Goal: Transaction & Acquisition: Book appointment/travel/reservation

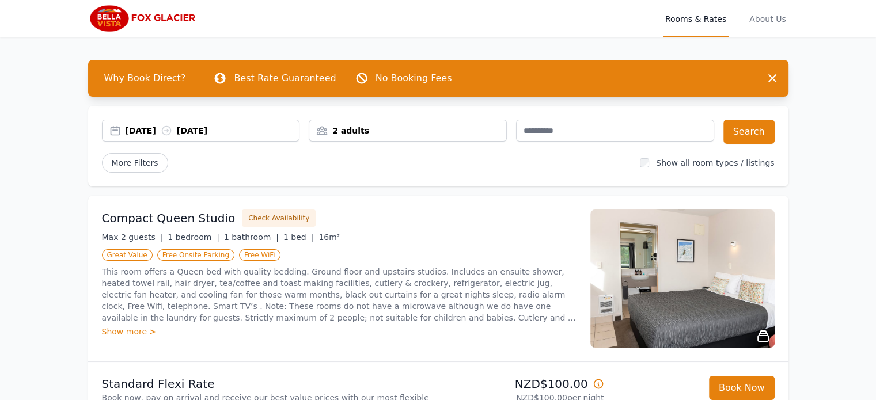
click at [143, 128] on div "[DATE] [DATE]" at bounding box center [213, 131] width 174 height 12
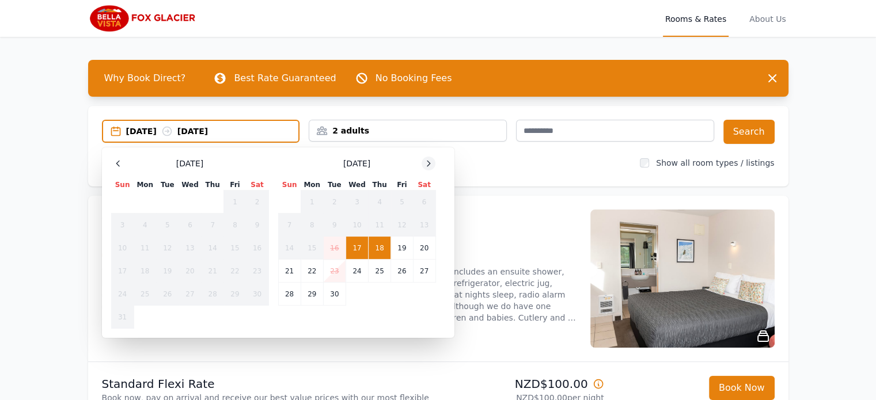
click at [429, 164] on icon at bounding box center [428, 163] width 9 height 9
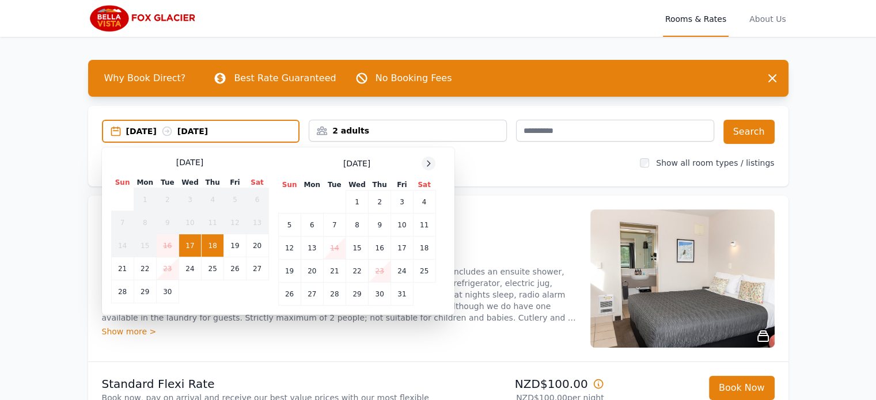
click at [429, 164] on icon at bounding box center [428, 163] width 9 height 9
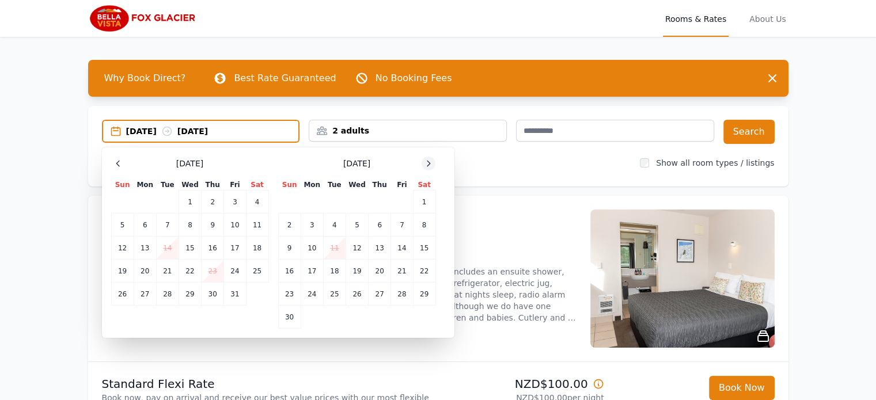
click at [429, 164] on icon at bounding box center [428, 163] width 9 height 9
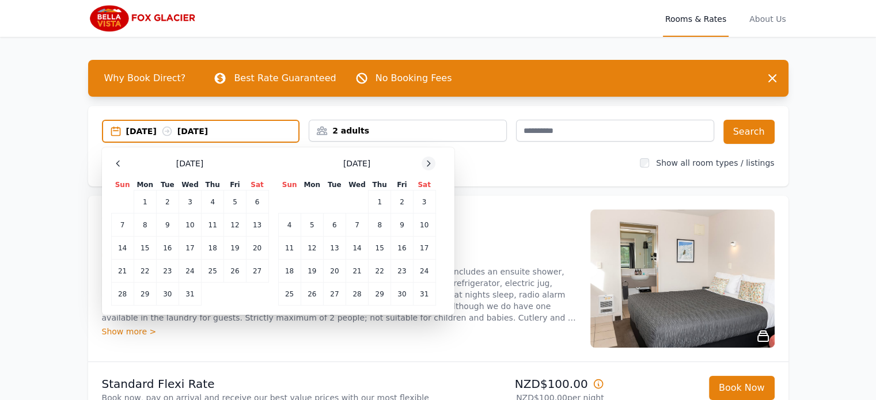
click at [429, 164] on icon at bounding box center [428, 163] width 9 height 9
click at [313, 252] on td "16" at bounding box center [312, 248] width 22 height 23
click at [333, 248] on td "17" at bounding box center [334, 248] width 22 height 23
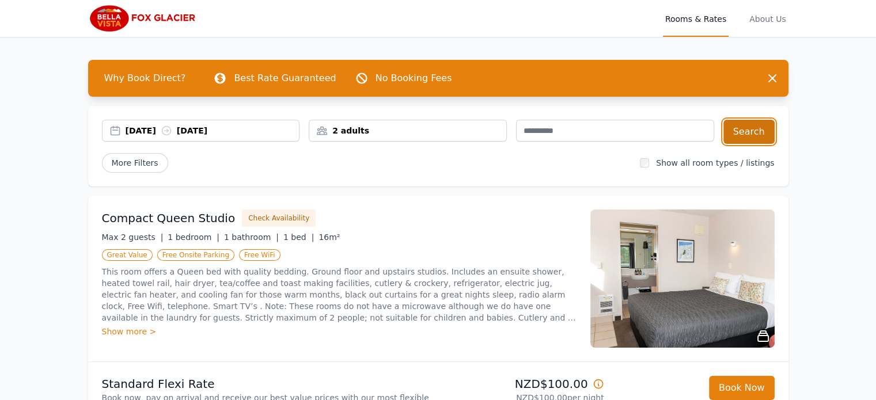
click at [747, 133] on button "Search" at bounding box center [749, 132] width 51 height 24
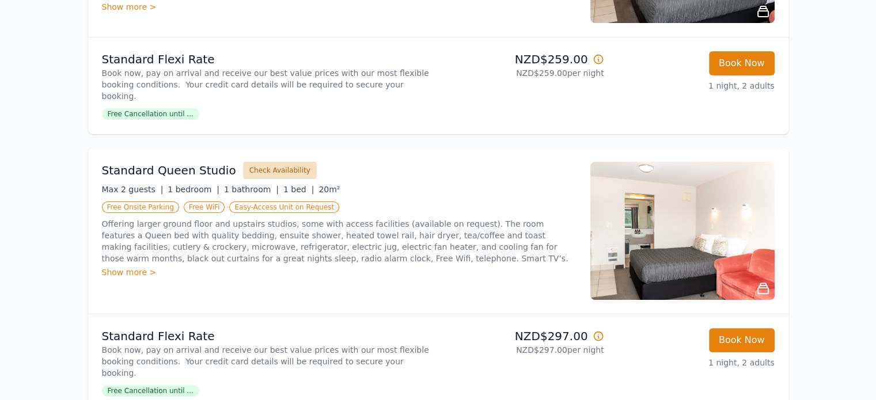
scroll to position [346, 0]
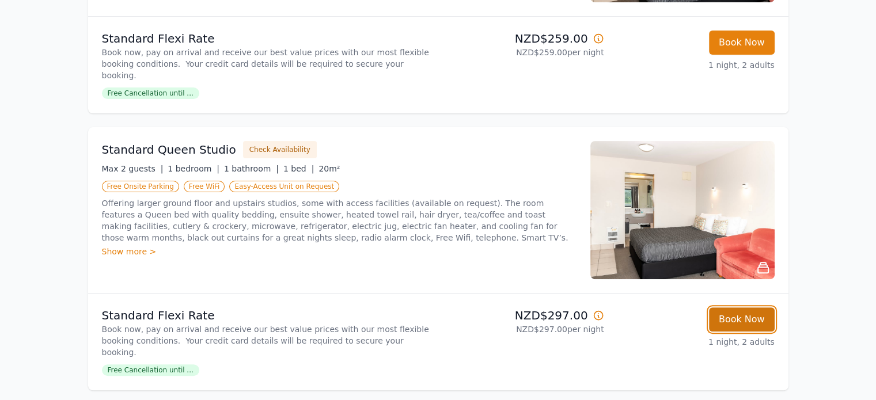
click at [742, 310] on button "Book Now" at bounding box center [742, 320] width 66 height 24
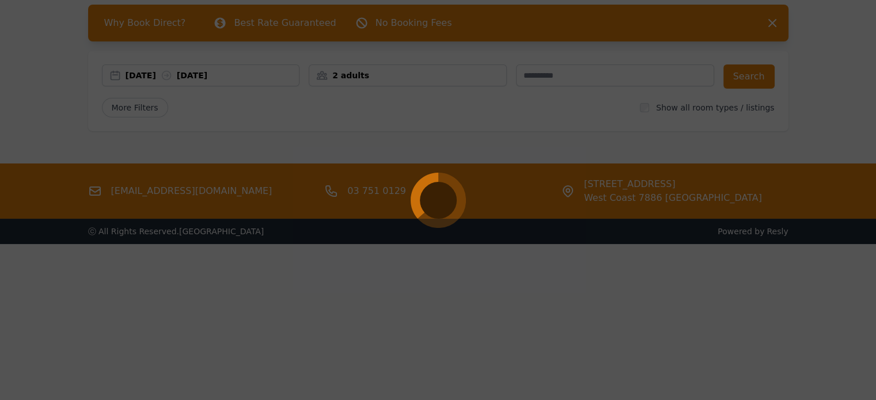
select select "**"
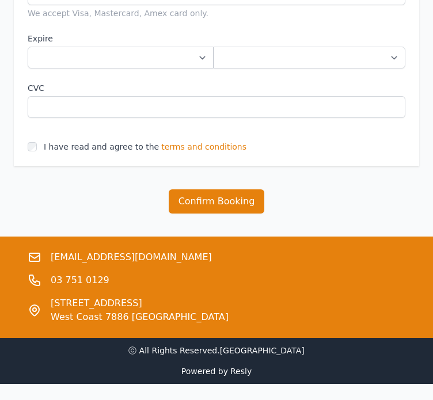
scroll to position [1895, 0]
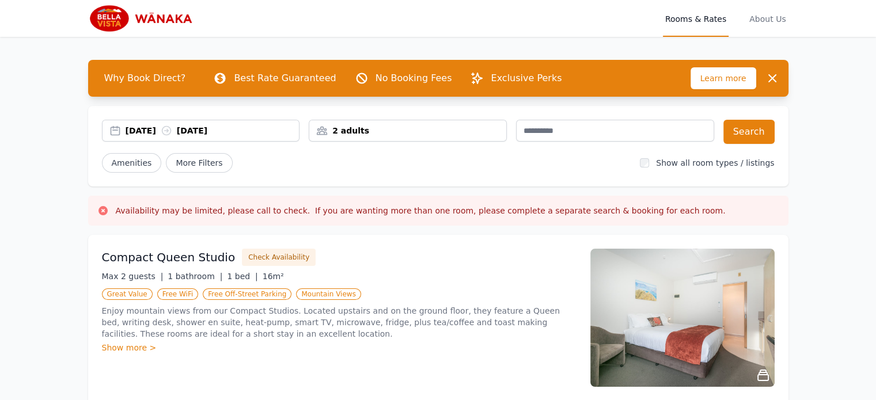
click at [152, 128] on div "[DATE] [DATE]" at bounding box center [213, 131] width 174 height 12
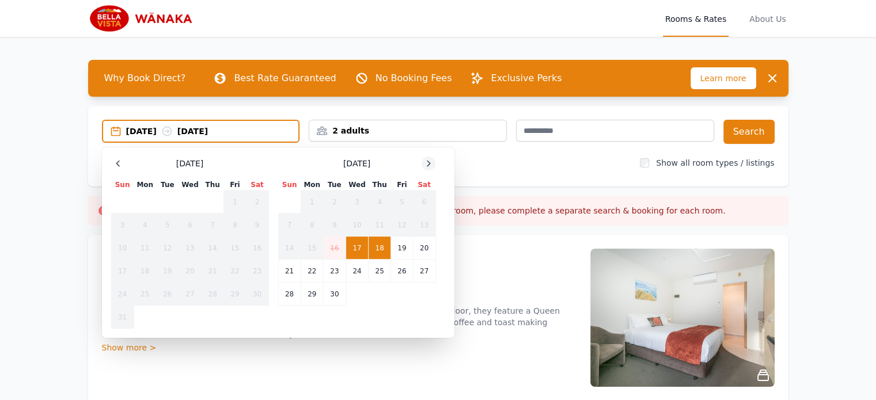
click at [428, 167] on icon at bounding box center [428, 163] width 9 height 9
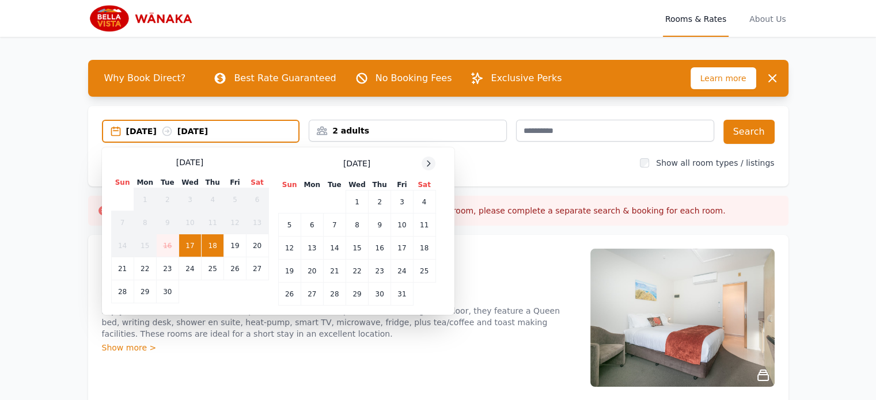
click at [428, 167] on icon at bounding box center [428, 163] width 9 height 9
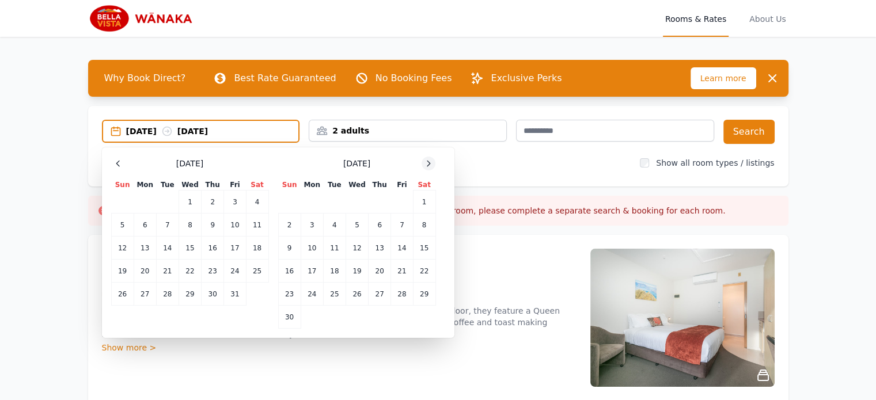
click at [428, 167] on icon at bounding box center [428, 163] width 9 height 9
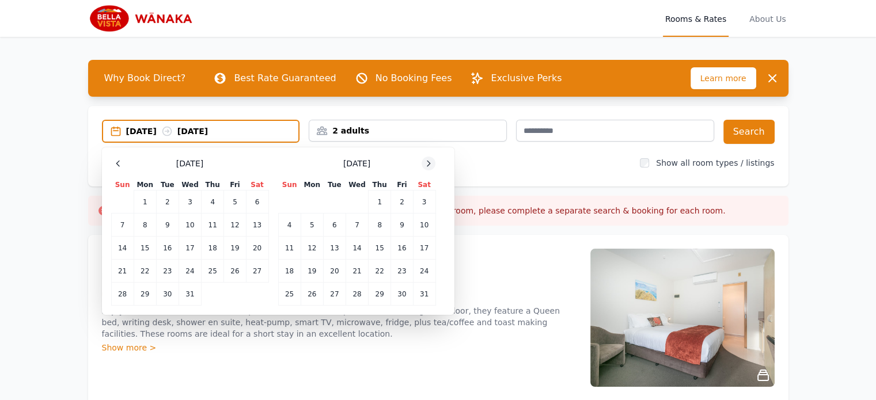
click at [428, 167] on icon at bounding box center [428, 163] width 9 height 9
click at [335, 242] on td "17" at bounding box center [334, 248] width 22 height 23
click at [355, 246] on td "18" at bounding box center [357, 248] width 22 height 23
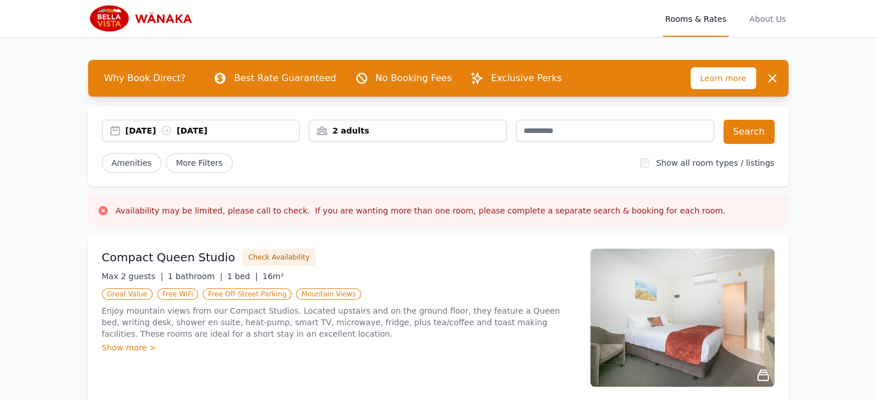
click at [392, 131] on div "2 adults" at bounding box center [407, 131] width 197 height 12
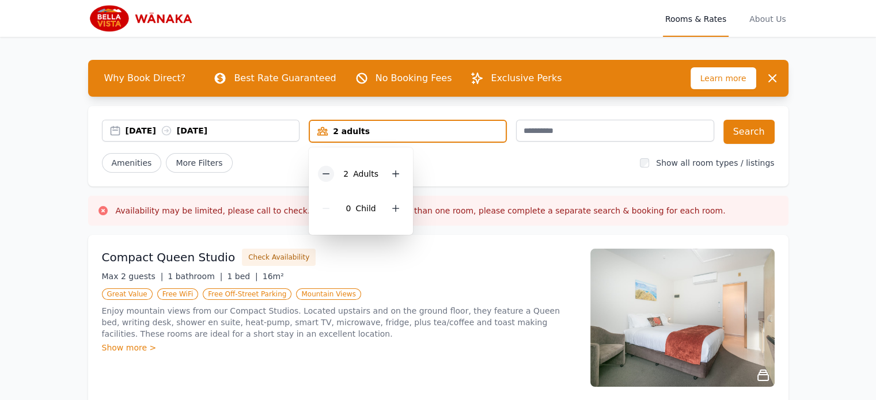
click at [326, 175] on icon at bounding box center [326, 173] width 9 height 9
click at [595, 160] on div "Amenities More Filters" at bounding box center [367, 163] width 530 height 20
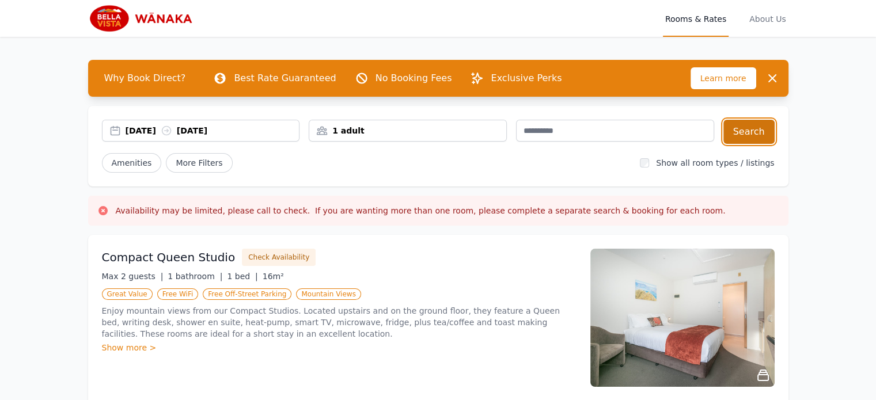
click at [752, 130] on button "Search" at bounding box center [749, 132] width 51 height 24
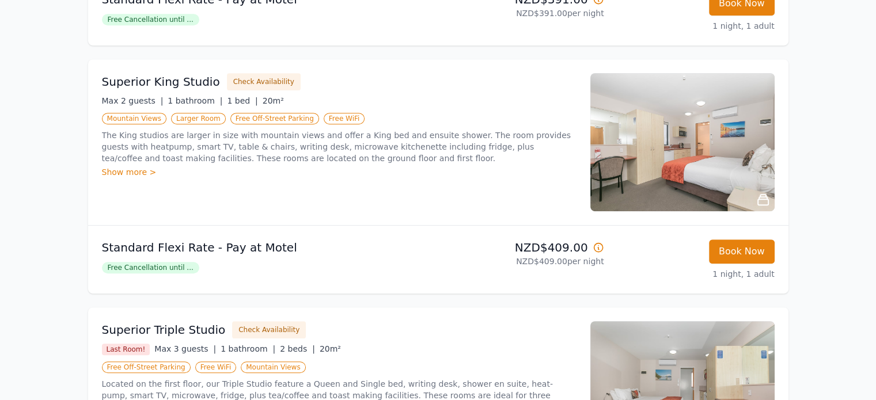
scroll to position [634, 0]
click at [741, 253] on button "Book Now" at bounding box center [742, 251] width 66 height 24
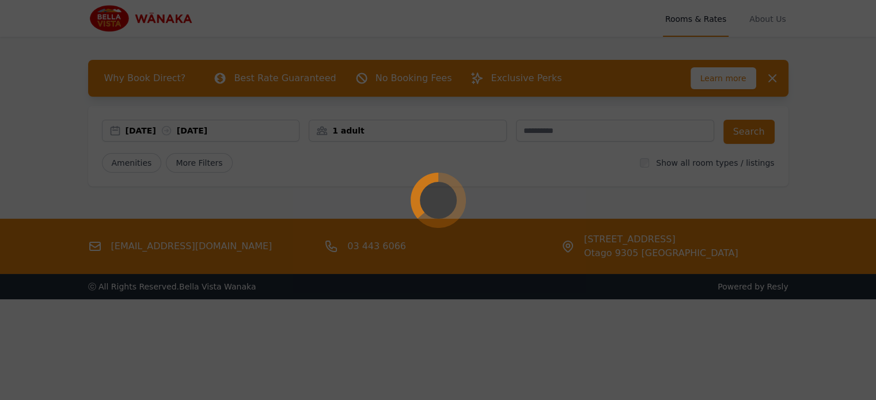
select select "**"
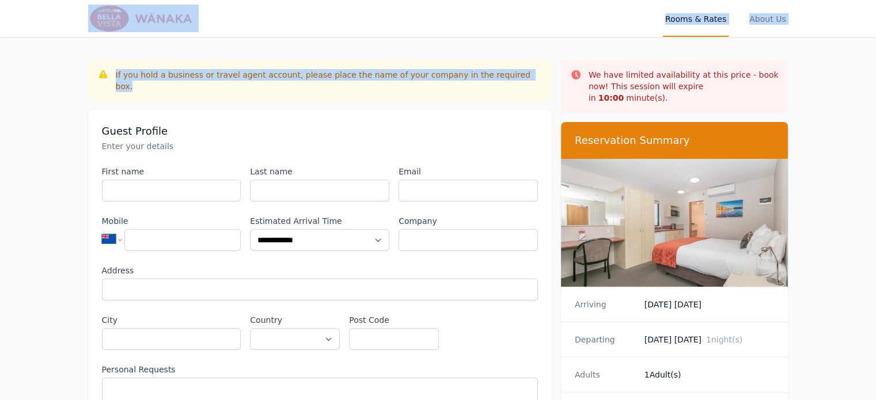
drag, startPoint x: 365, startPoint y: -36, endPoint x: 301, endPoint y: -67, distance: 71.9
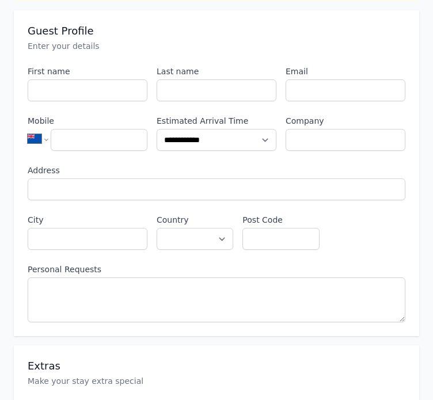
scroll to position [627, 0]
